Goal: Transaction & Acquisition: Purchase product/service

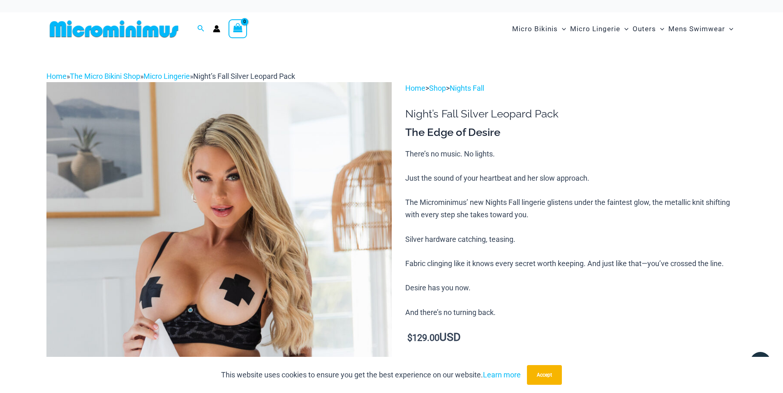
click at [150, 25] on img at bounding box center [113, 29] width 135 height 18
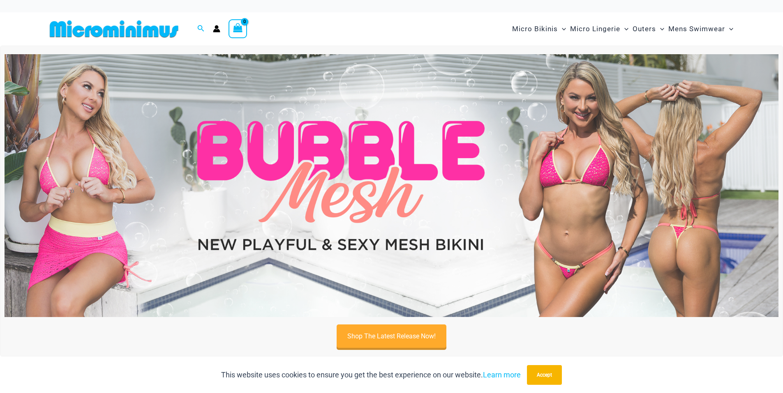
click at [331, 28] on div "Search for: Search Search No products in the cart. No products in the cart. Con…" at bounding box center [209, 28] width 327 height 33
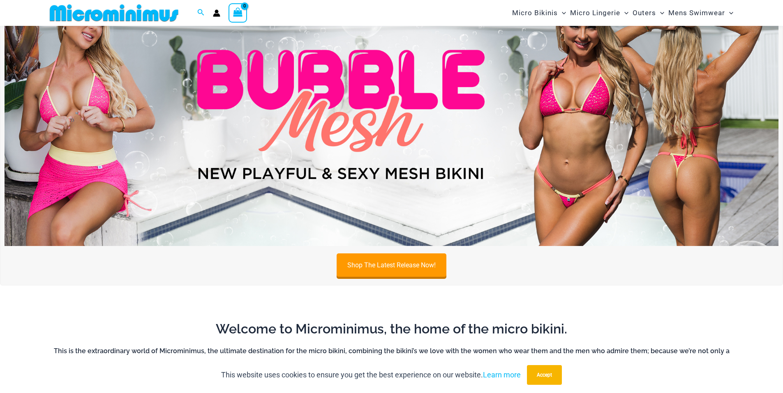
scroll to position [76, 0]
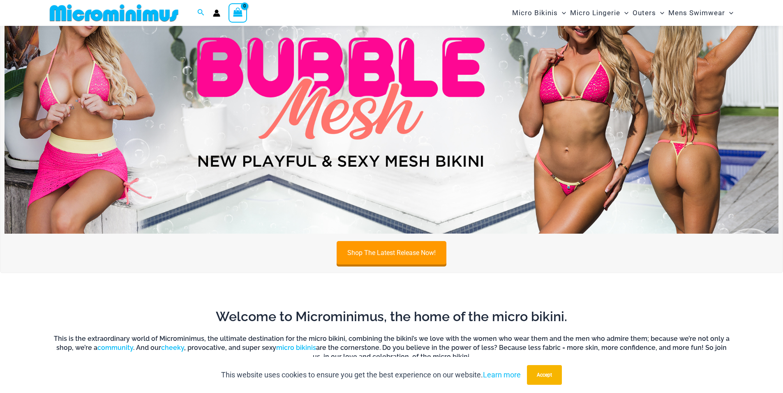
click at [306, 141] on img at bounding box center [392, 102] width 774 height 263
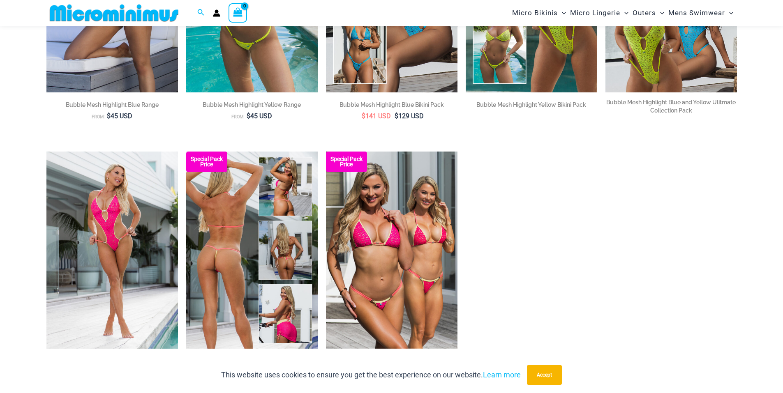
scroll to position [258, 0]
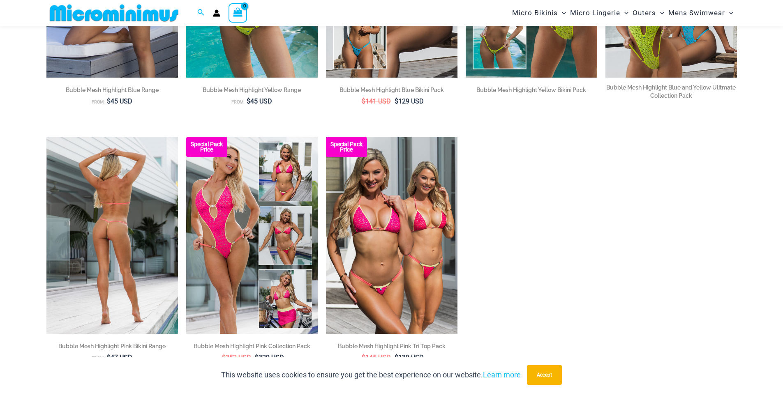
click at [120, 247] on img at bounding box center [111, 235] width 131 height 197
